Goal: Task Accomplishment & Management: Manage account settings

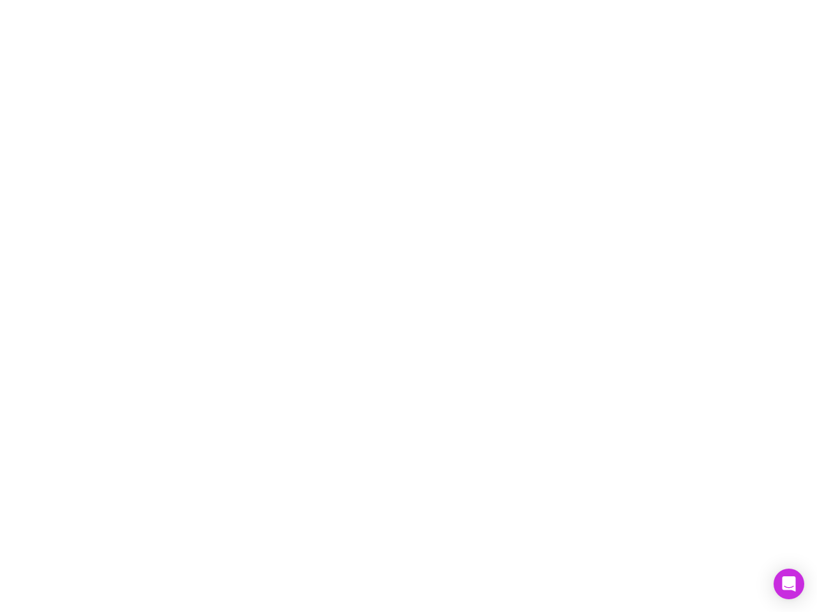
click at [408, 306] on div at bounding box center [408, 306] width 817 height 612
click at [788, 584] on icon "Open Intercom Messenger" at bounding box center [788, 584] width 13 height 15
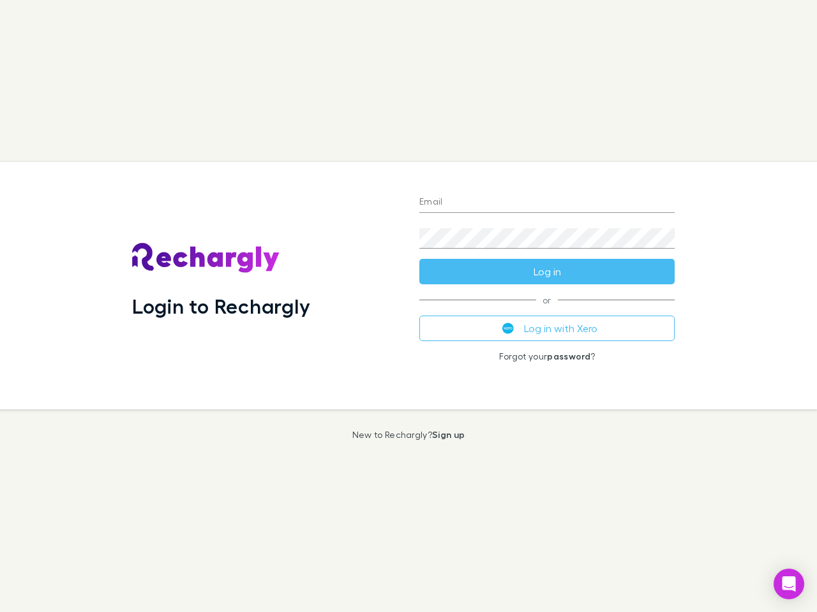
click at [408, 306] on div "Login to Rechargly" at bounding box center [265, 286] width 287 height 248
click at [547, 203] on input "Email" at bounding box center [546, 203] width 255 height 20
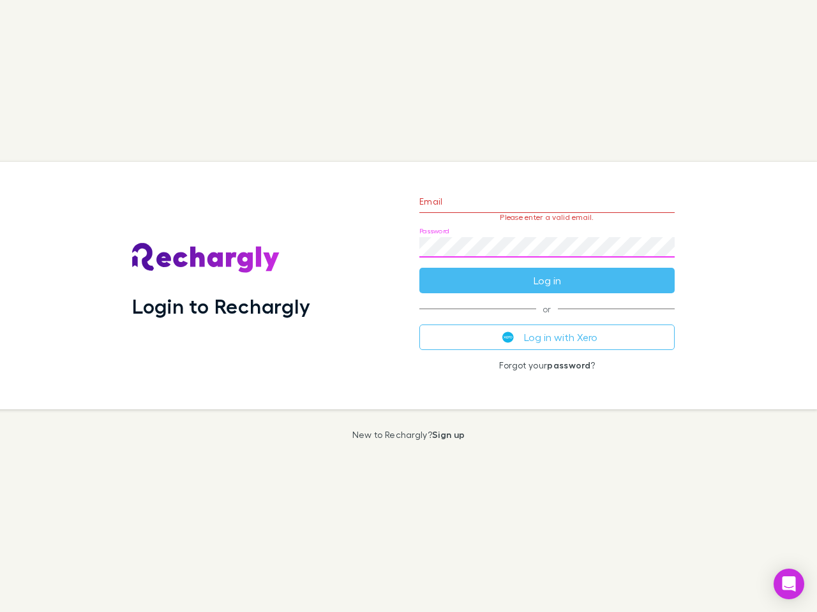
click at [547, 272] on form "Email Please enter a valid email. Password Log in" at bounding box center [546, 237] width 255 height 111
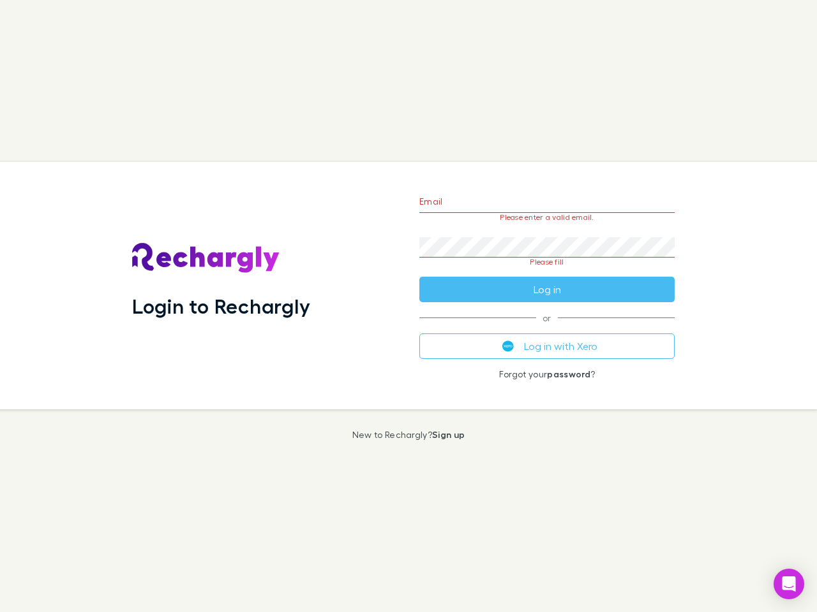
click at [547, 329] on div "Email Please enter a valid email. Password Please fill Log in or Log in with Xe…" at bounding box center [547, 286] width 276 height 248
click at [788, 584] on icon "Open Intercom Messenger" at bounding box center [788, 584] width 13 height 15
